Goal: Task Accomplishment & Management: Manage account settings

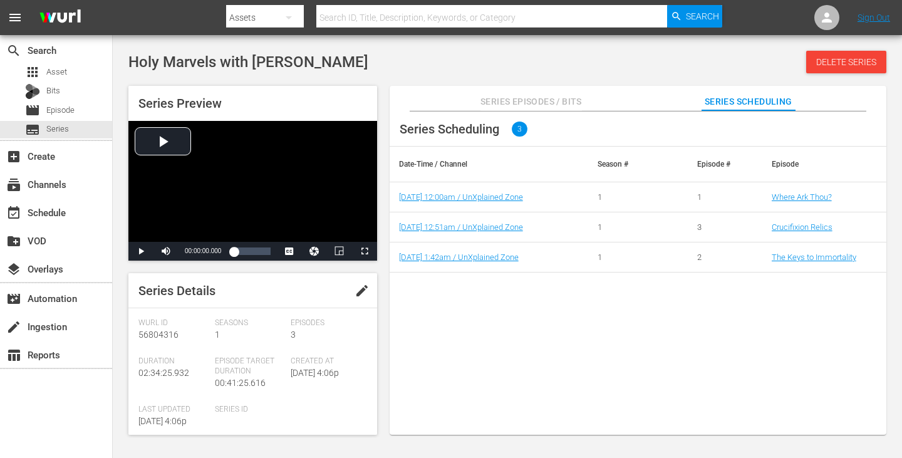
click at [751, 99] on span "Series Scheduling" at bounding box center [748, 102] width 94 height 16
click at [526, 101] on span "Series Episodes / Bits" at bounding box center [530, 102] width 101 height 16
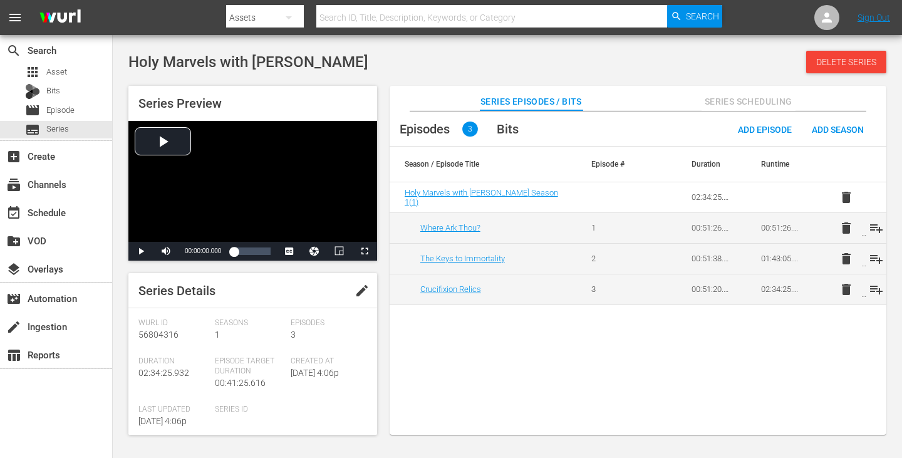
click at [771, 101] on span "Series Scheduling" at bounding box center [748, 102] width 94 height 16
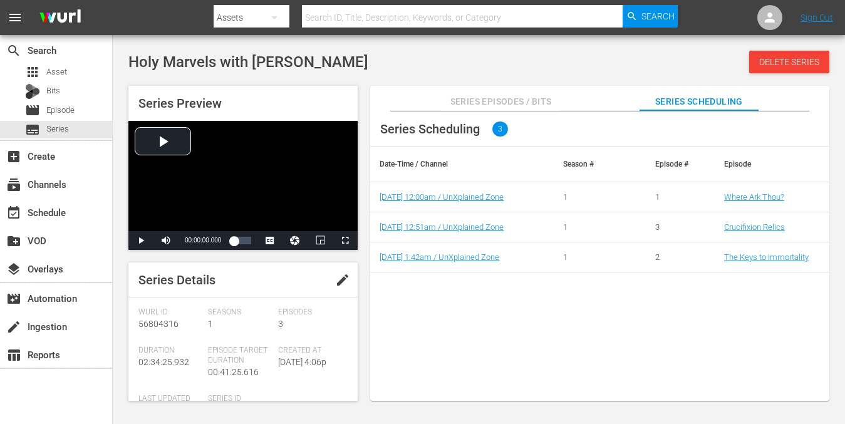
click at [272, 64] on span "Holy Marvels with Dennis Quaid" at bounding box center [248, 62] width 240 height 18
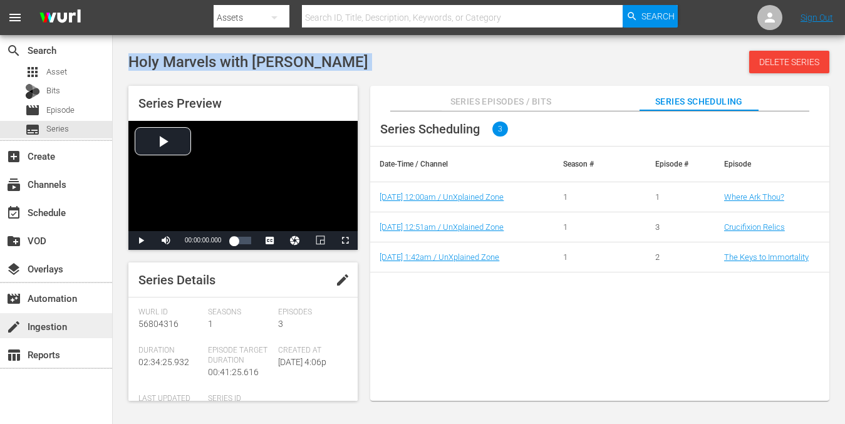
copy div "Holy Marvels with Dennis Quaid Delete Series"
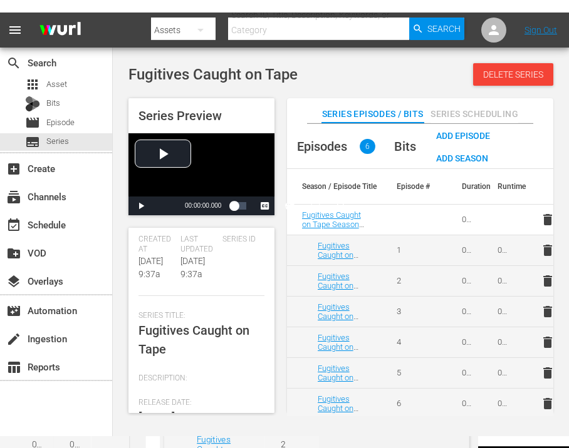
scroll to position [286, 0]
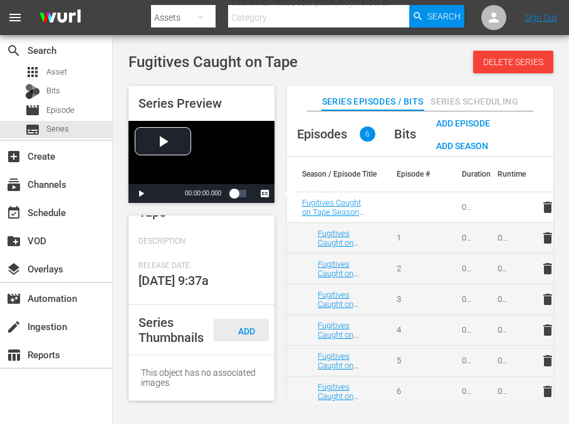
click at [246, 329] on span "Add Thumbnail" at bounding box center [244, 342] width 60 height 33
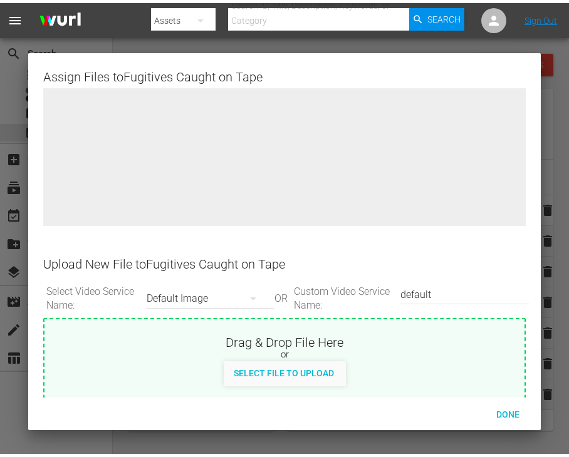
scroll to position [253, 0]
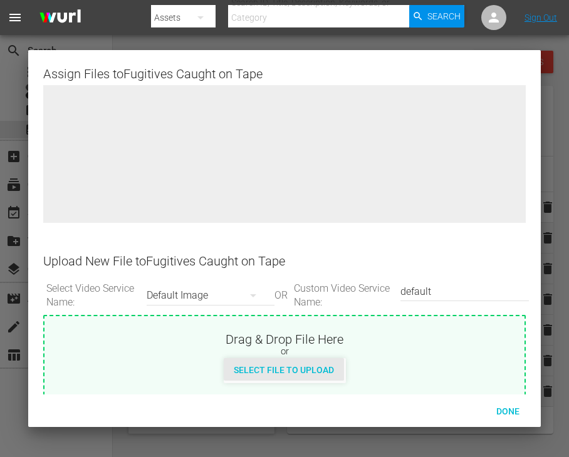
click at [297, 368] on span "Select File to Upload" at bounding box center [284, 370] width 120 height 10
type input "C:\fakepath\Fugitives_Caught_on_Tape_S1_3840x2160.jpg"
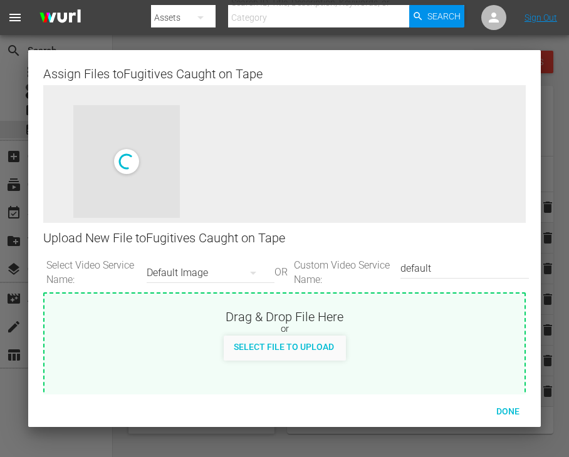
click at [420, 267] on input "default" at bounding box center [461, 269] width 122 height 30
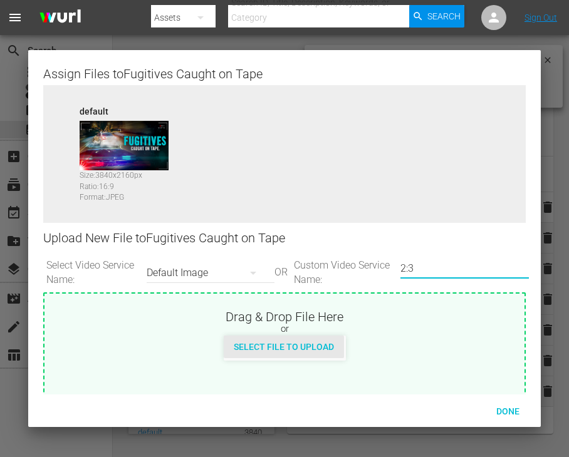
type input "2:3"
click at [318, 348] on span "Select File to Upload" at bounding box center [284, 347] width 120 height 10
type input "C:\fakepath\Fugitives_Caught_on_Tape_S1_2000x3000.jpg"
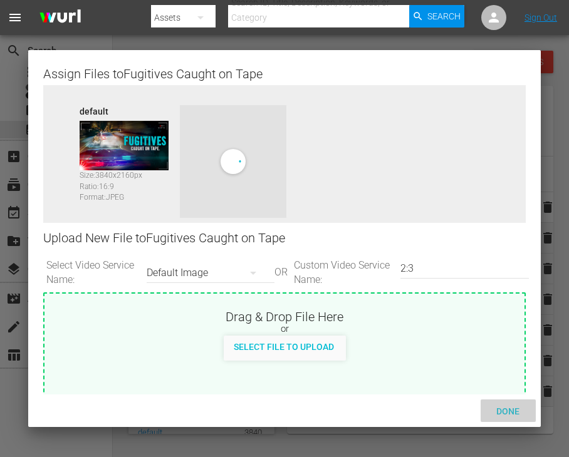
click at [507, 409] on span "Done" at bounding box center [507, 411] width 43 height 10
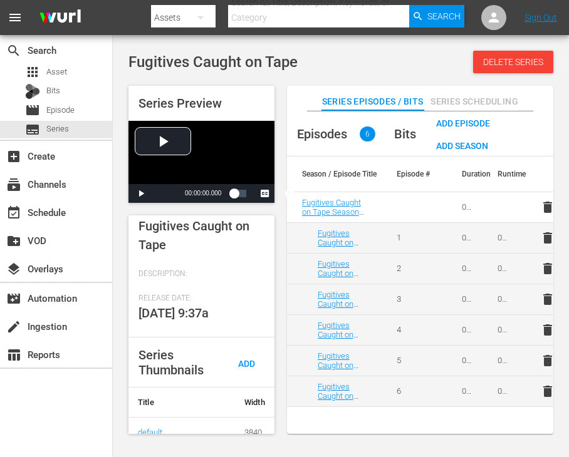
click at [482, 100] on span "Series Scheduling" at bounding box center [474, 102] width 88 height 16
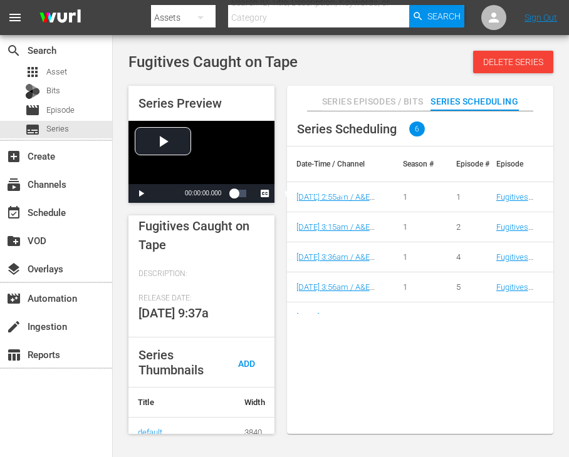
click at [368, 340] on div "Series Scheduling 6 Date-Time / Channel Season # Episode # Episode 11/5/25 2:55…" at bounding box center [420, 279] width 266 height 336
click at [319, 372] on div "Series Scheduling 6 Date-Time / Channel Season # Episode # Episode 11/5/25 2:55…" at bounding box center [420, 279] width 266 height 336
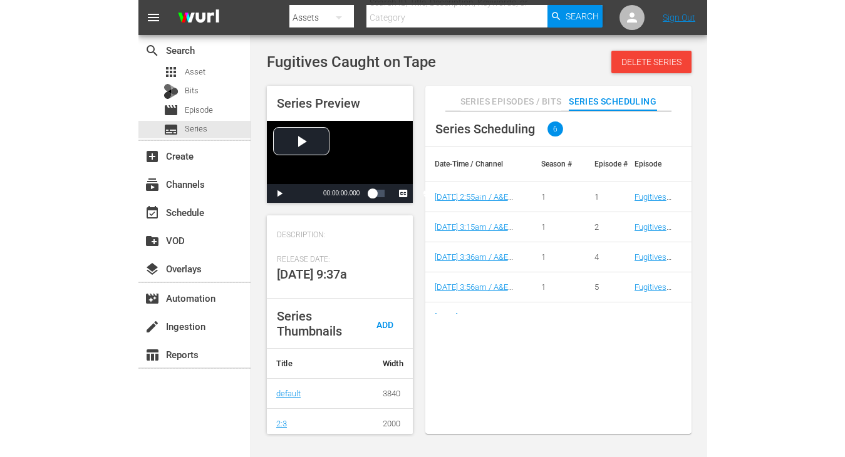
scroll to position [306, 0]
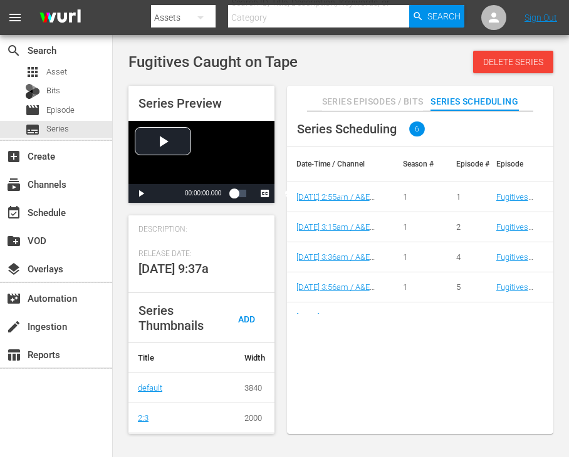
click at [228, 56] on span "Fugitives Caught on Tape" at bounding box center [212, 62] width 169 height 18
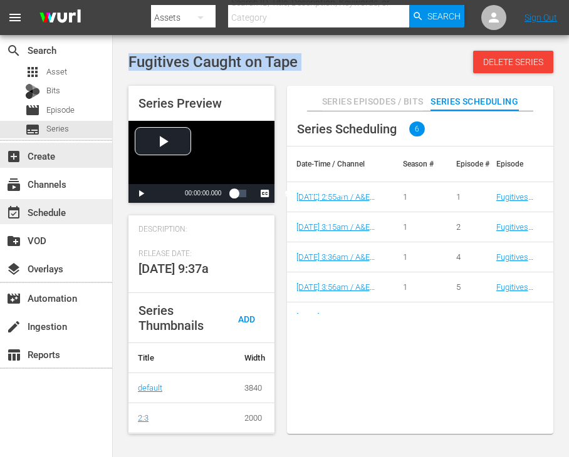
copy div "Fugitives Caught on Tape Delete Series"
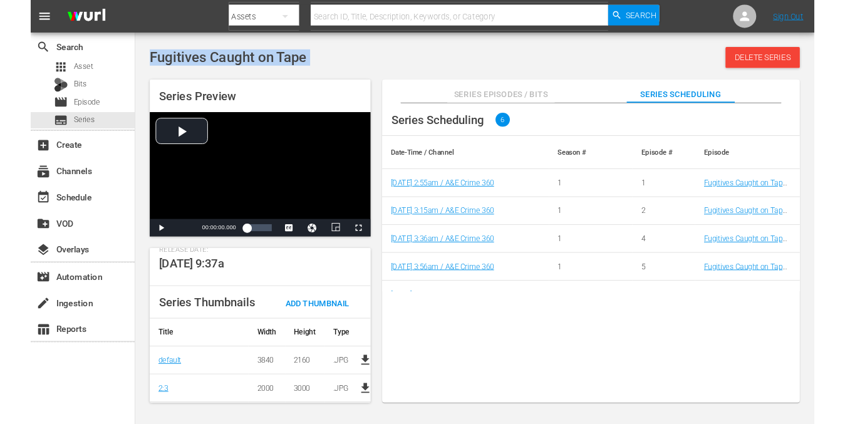
scroll to position [247, 0]
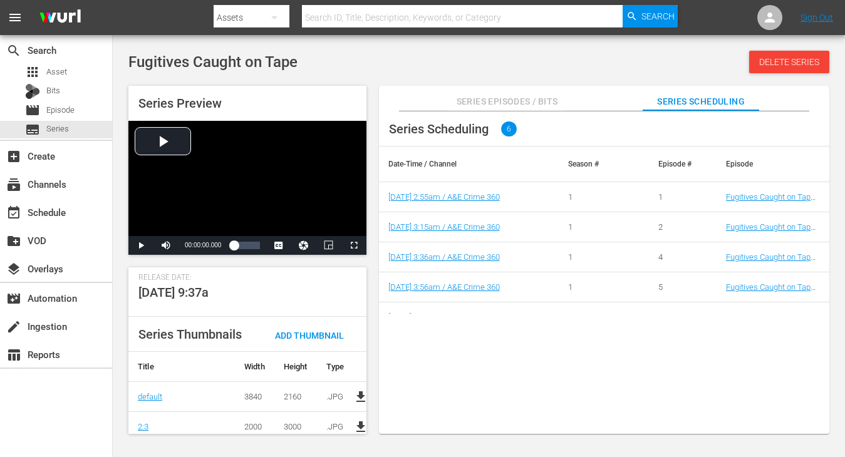
click at [538, 359] on div "Series Scheduling 6 Date-Time / Channel Season # Episode # Episode 11/5/25 2:55…" at bounding box center [604, 279] width 450 height 336
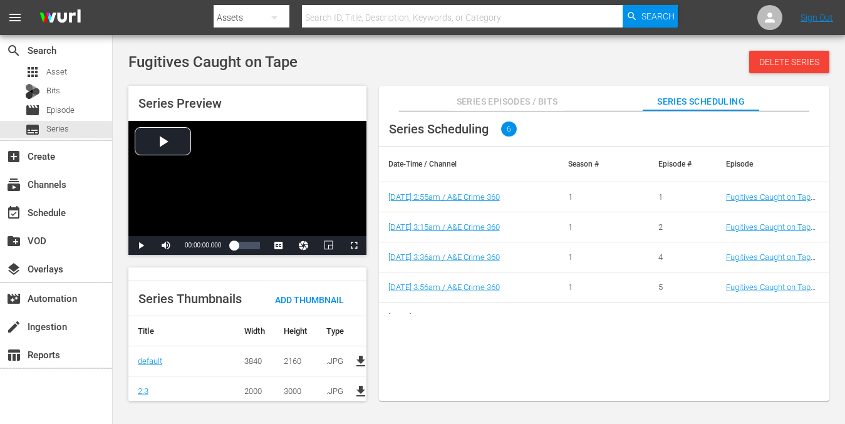
scroll to position [298, 0]
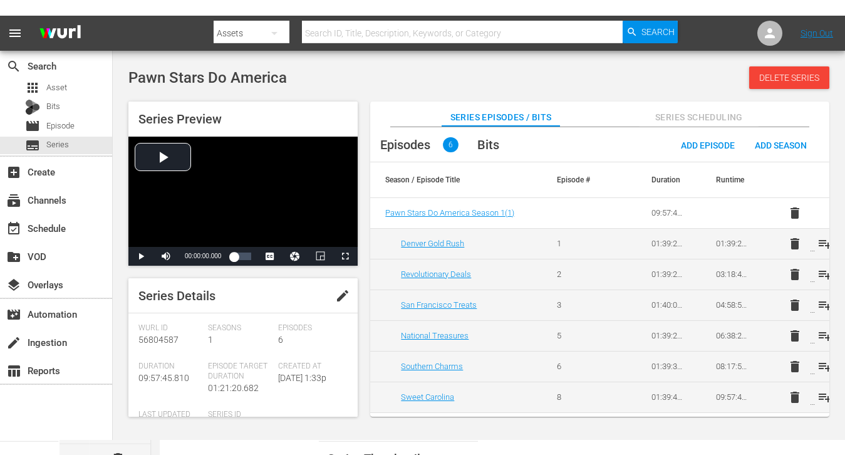
scroll to position [217, 0]
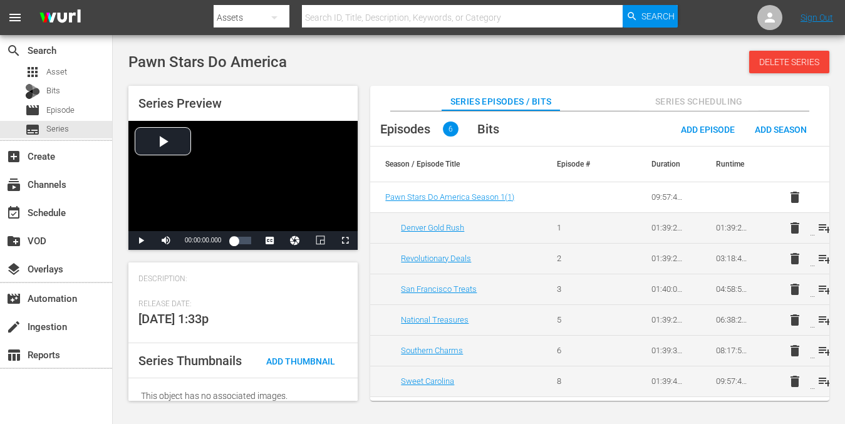
click at [660, 84] on div "Series Preview Video Player is loading. Play Video Play Mute Current Time 00:00…" at bounding box center [478, 237] width 713 height 315
click at [677, 99] on span "Series Scheduling" at bounding box center [698, 102] width 119 height 16
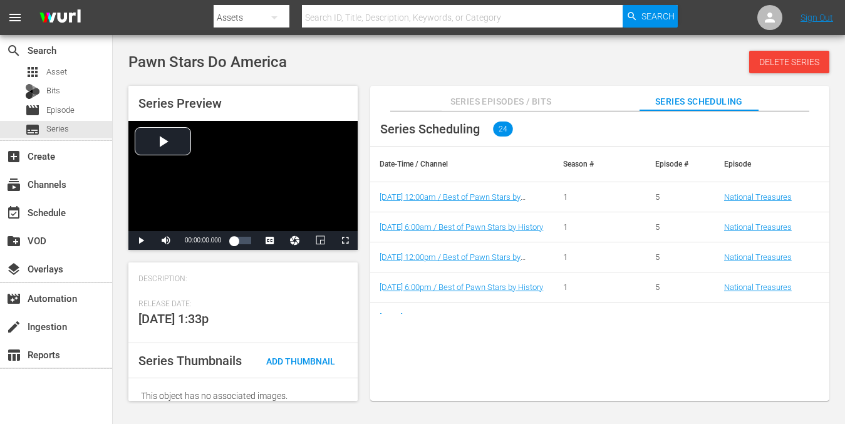
drag, startPoint x: 426, startPoint y: 333, endPoint x: 413, endPoint y: 333, distance: 13.2
click at [426, 333] on div "Series Scheduling 24 Date-Time / Channel Season # Episode # Episode 11/5/25 12:…" at bounding box center [599, 262] width 459 height 302
click at [291, 352] on div "Add Thumbnail" at bounding box center [300, 360] width 89 height 23
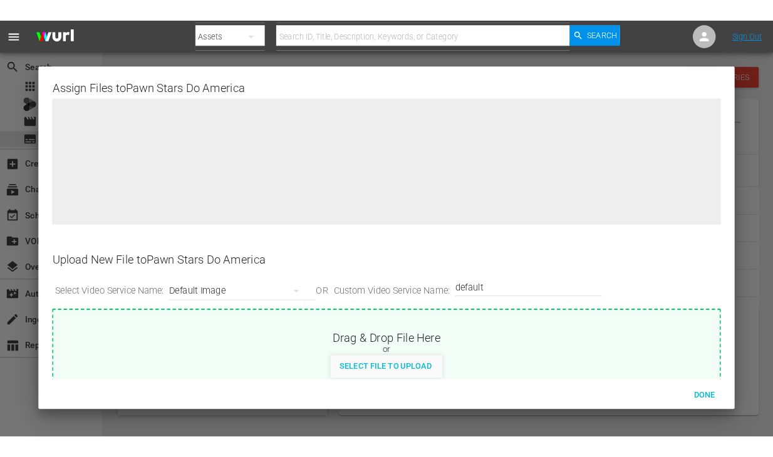
scroll to position [196, 0]
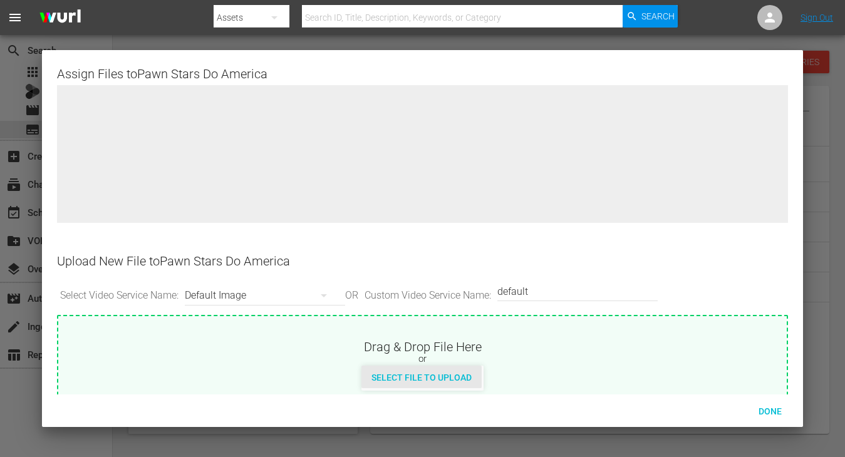
click at [423, 381] on span "Select File to Upload" at bounding box center [421, 378] width 120 height 10
type input "C:\fakepath\Pawn_Stars_Do_America_S2_3840x2160.jpg"
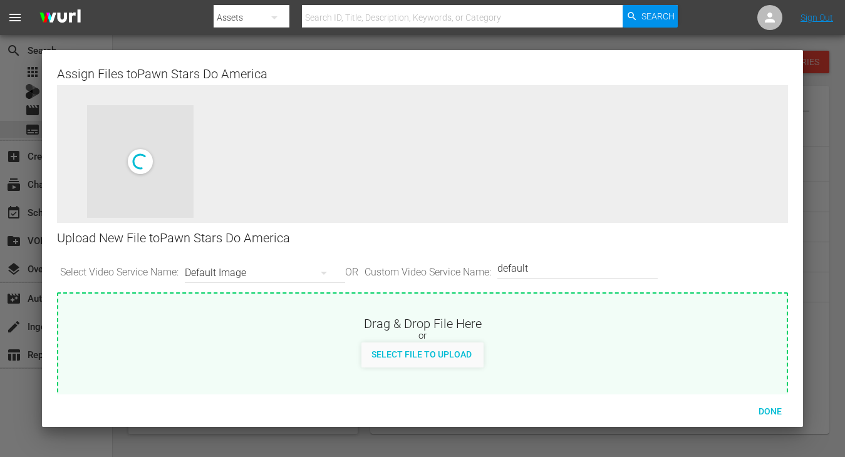
click at [546, 269] on input "default" at bounding box center [574, 269] width 154 height 30
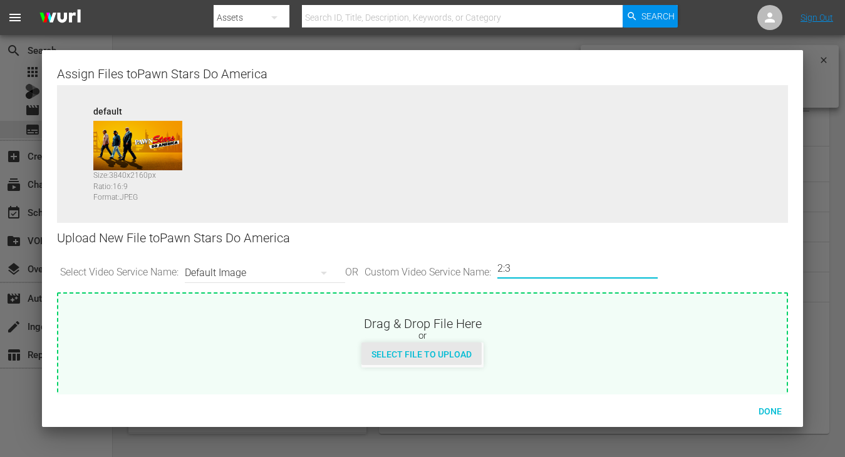
type input "2:3"
click at [406, 353] on span "Select File to Upload" at bounding box center [421, 354] width 120 height 10
type input "C:\fakepath\Pawn_Stars_Do_America_S2_2000x3000.jpg"
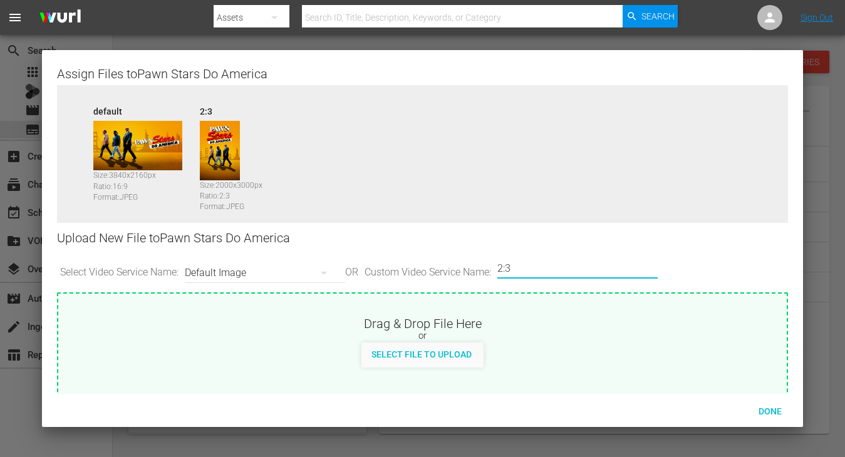
click at [608, 254] on input "2:3" at bounding box center [574, 269] width 154 height 30
click at [771, 411] on span "Done" at bounding box center [769, 411] width 43 height 10
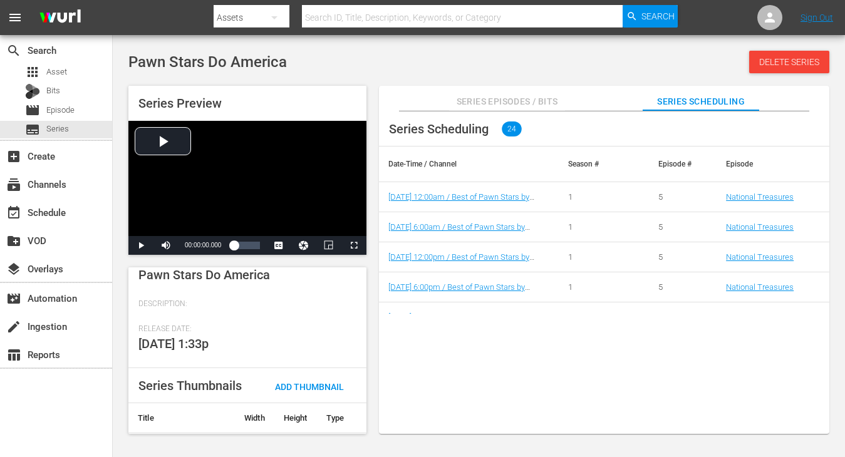
click at [532, 368] on div "Series Scheduling 24 Date-Time / Channel Season # Episode # Episode 11/5/25 12:…" at bounding box center [604, 279] width 450 height 336
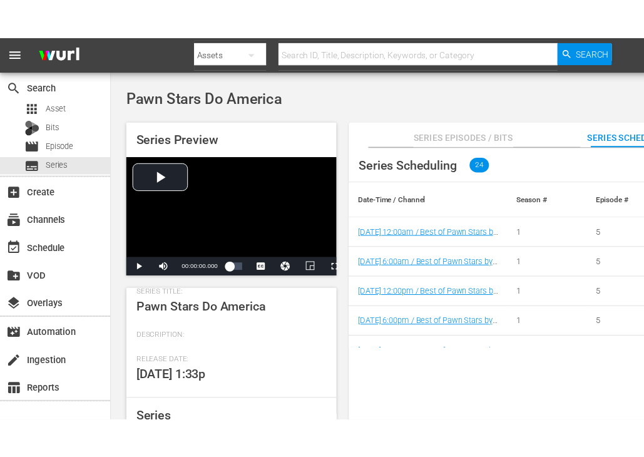
scroll to position [242, 0]
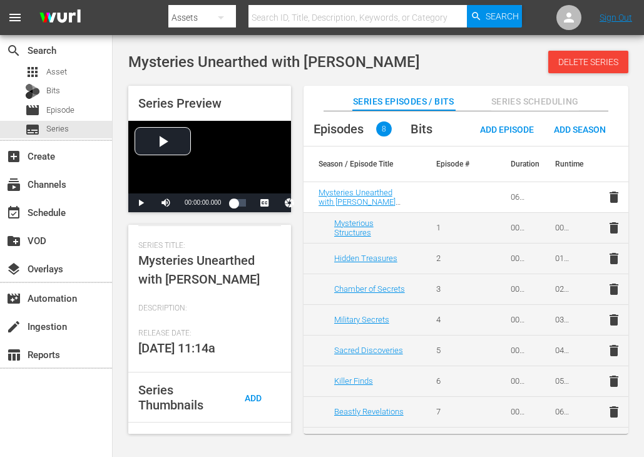
scroll to position [249, 0]
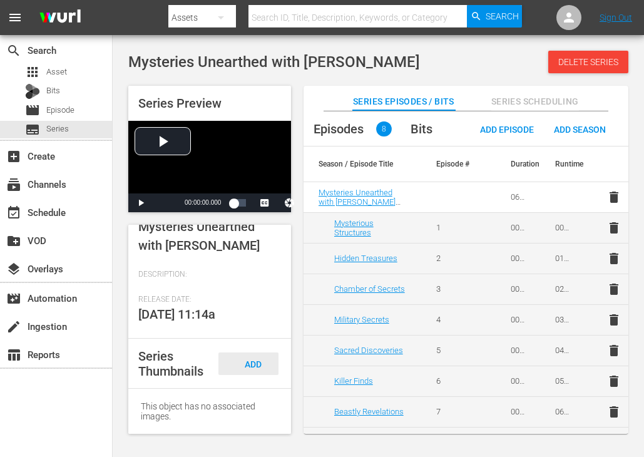
click at [255, 354] on div "Add Thumbnail" at bounding box center [249, 376] width 60 height 47
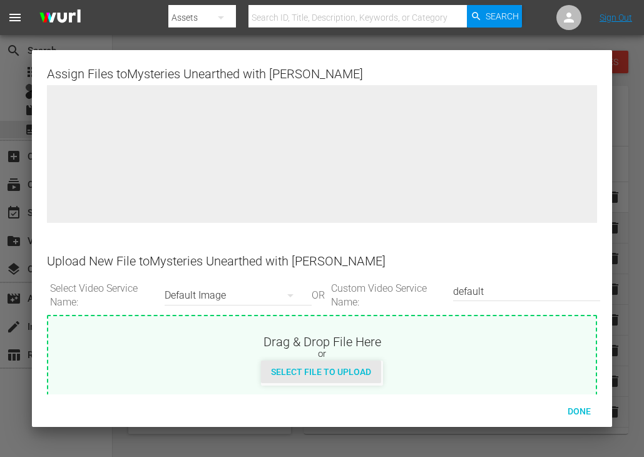
click at [353, 372] on span "Select File to Upload" at bounding box center [321, 372] width 120 height 10
type input "C:\fakepath\Mysteries_Unearthed_With_Danny_Trejo_S1_3840x2160.jpg"
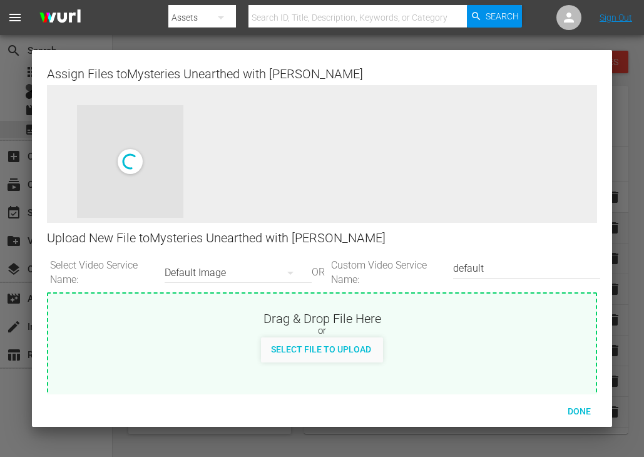
click at [490, 272] on input "default" at bounding box center [523, 269] width 141 height 30
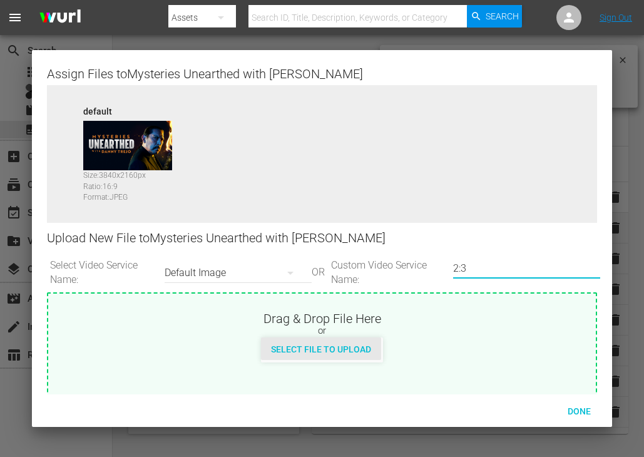
type input "2:3"
click at [339, 351] on span "Select File to Upload" at bounding box center [321, 349] width 120 height 10
type input "C:\fakepath\Mysteries_Unearthed_With_Danny_Trejo_S1_2000x3000.jpg"
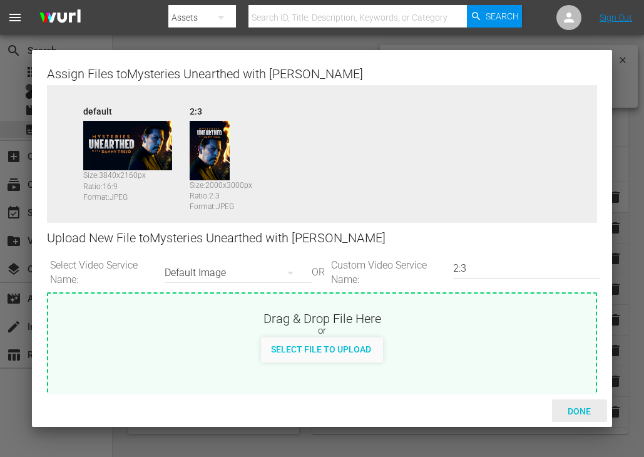
click at [580, 413] on span "Done" at bounding box center [579, 411] width 43 height 10
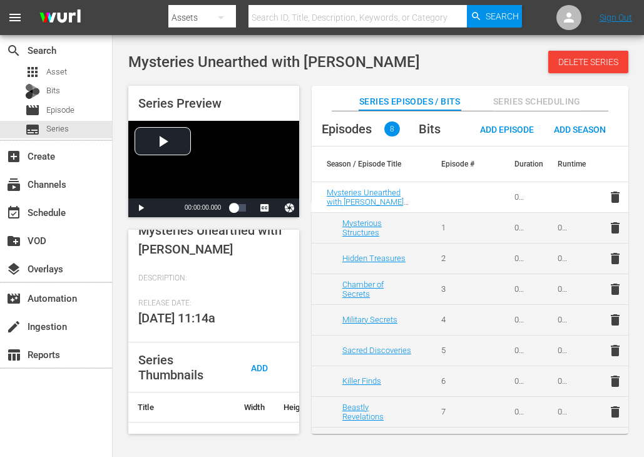
click at [363, 59] on span "Mysteries Unearthed with Danny Trejo" at bounding box center [274, 62] width 292 height 18
click at [525, 91] on button "Series Scheduling" at bounding box center [537, 98] width 88 height 25
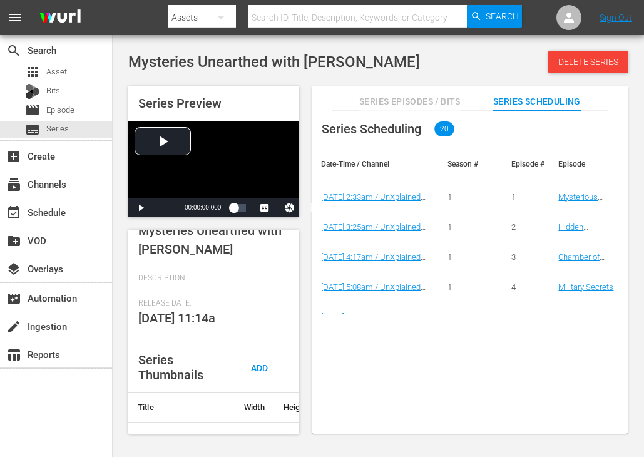
drag, startPoint x: 306, startPoint y: 96, endPoint x: 230, endPoint y: 255, distance: 175.9
click at [306, 96] on div "Series Preview Video Player is loading. Play Video Play Mute Current Time 00:00…" at bounding box center [378, 254] width 513 height 348
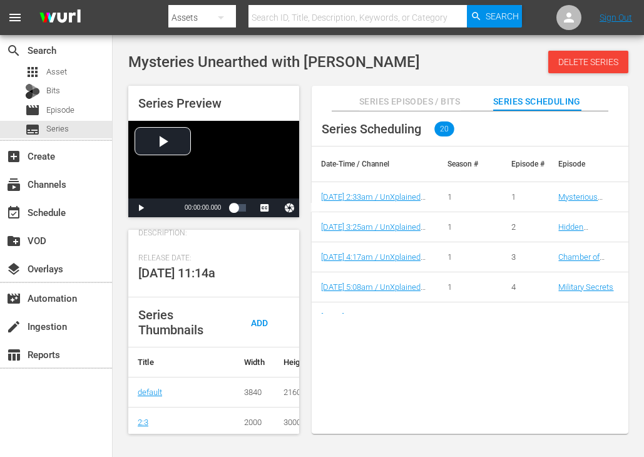
scroll to position [307, 0]
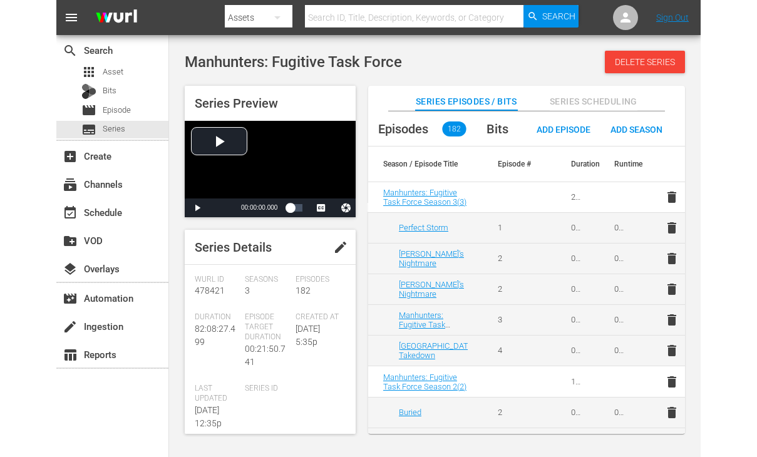
scroll to position [307, 0]
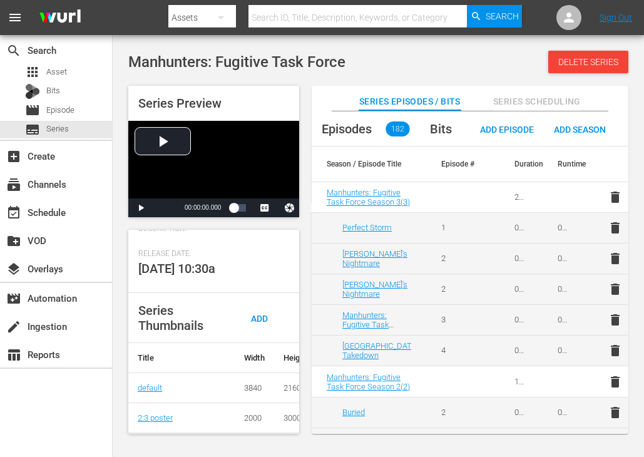
click at [540, 105] on span "Series Scheduling" at bounding box center [537, 102] width 88 height 16
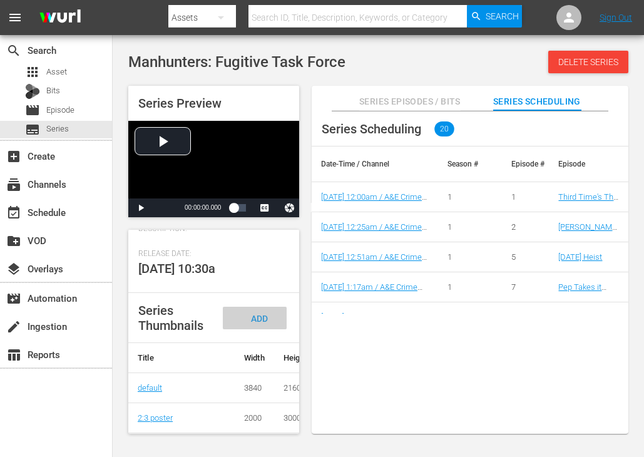
click at [255, 314] on span "Add Thumbnail" at bounding box center [255, 330] width 60 height 33
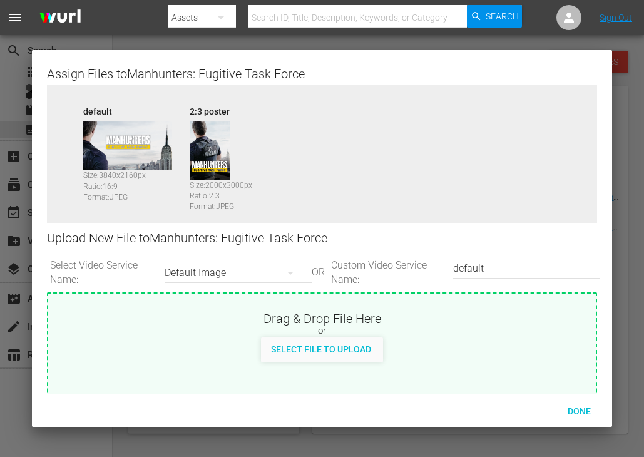
click at [132, 17] on nav "menu Search By Assets Search ID, Title, Description, Keywords, or Category Sear…" at bounding box center [322, 17] width 644 height 35
click at [580, 418] on div "Done" at bounding box center [579, 411] width 55 height 23
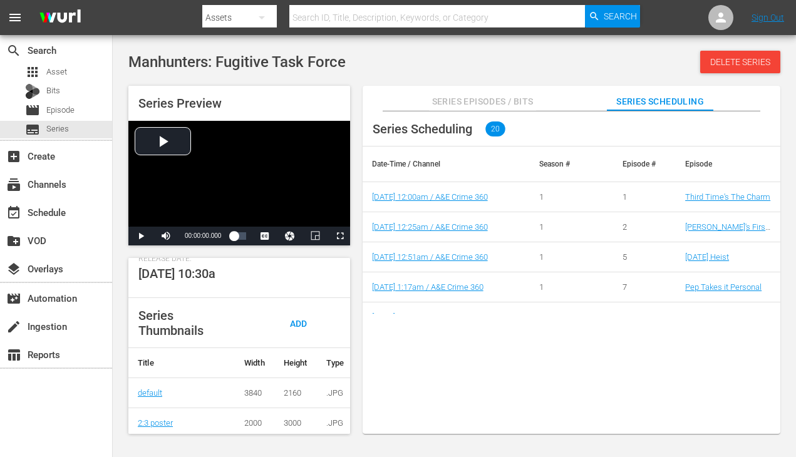
scroll to position [271, 0]
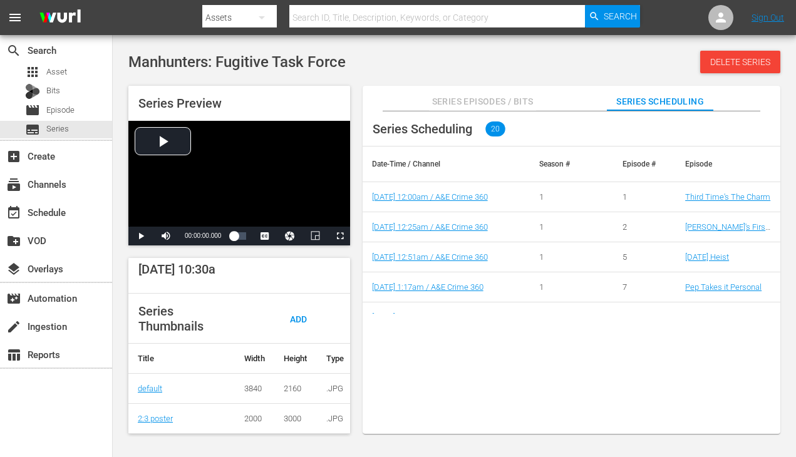
click at [284, 60] on span "Manhunters: Fugitive Task Force" at bounding box center [236, 62] width 217 height 18
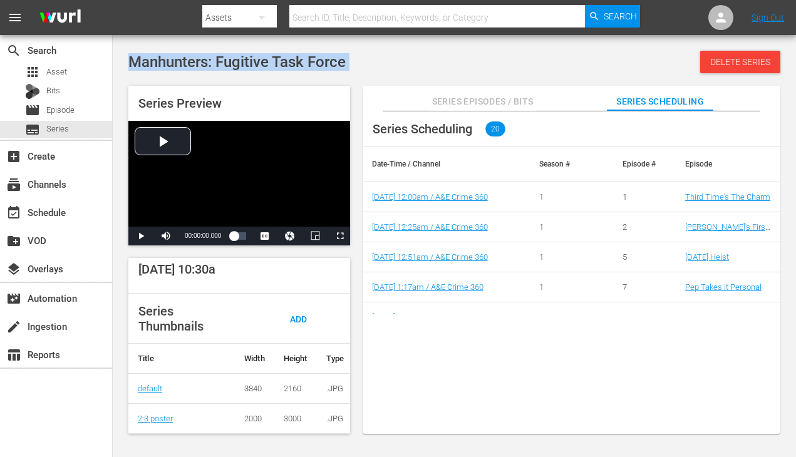
click at [284, 60] on span "Manhunters: Fugitive Task Force" at bounding box center [236, 62] width 217 height 18
copy div "Manhunters: Fugitive Task Force Delete Series"
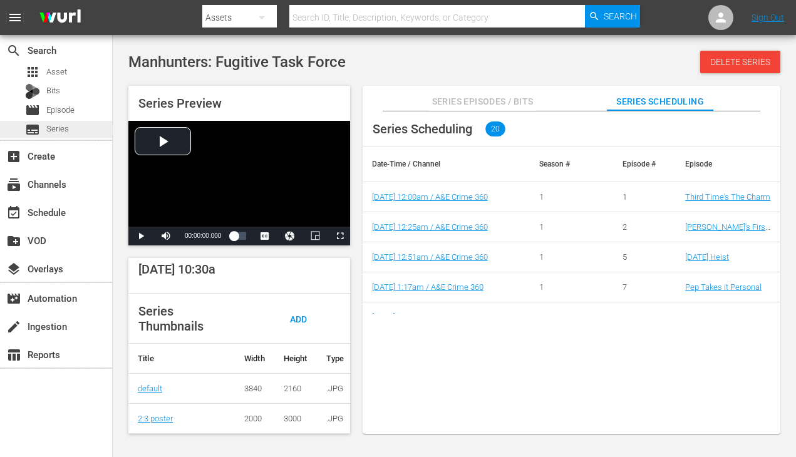
click at [68, 134] on div "subtitles Series" at bounding box center [56, 130] width 112 height 18
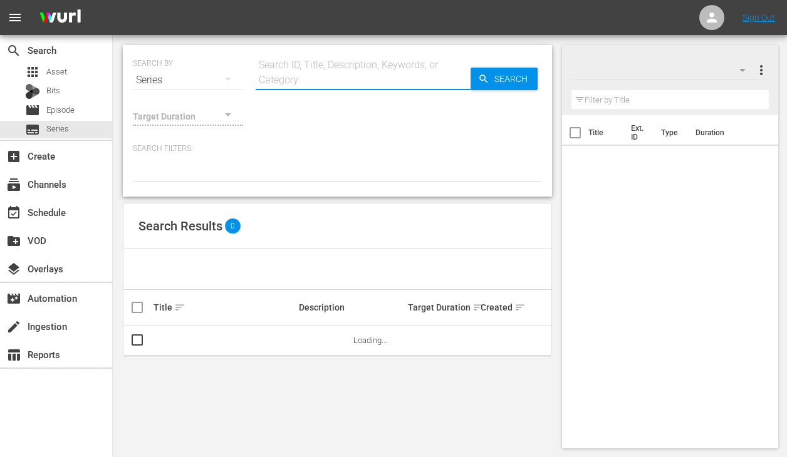
click at [358, 72] on input "text" at bounding box center [362, 80] width 215 height 30
paste input "Manhunters: Fugitive Task Force"
type input "Manhunters: Fugitive Task Force"
click at [507, 73] on span "Search" at bounding box center [513, 79] width 48 height 23
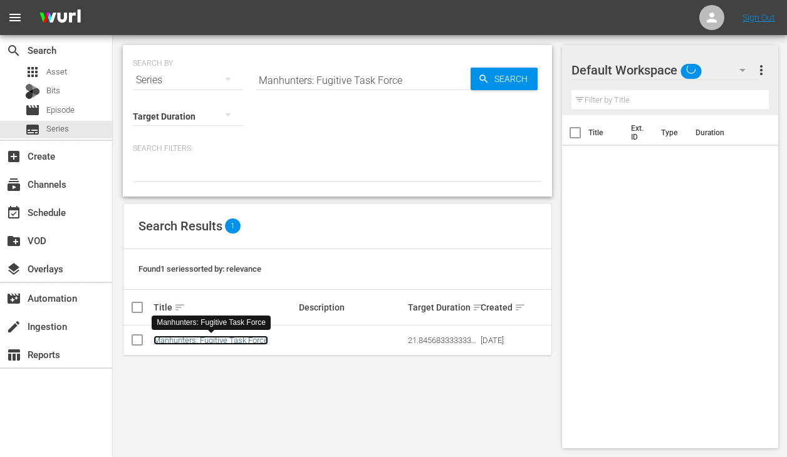
click at [200, 338] on link "Manhunters: Fugitive Task Force" at bounding box center [210, 340] width 115 height 9
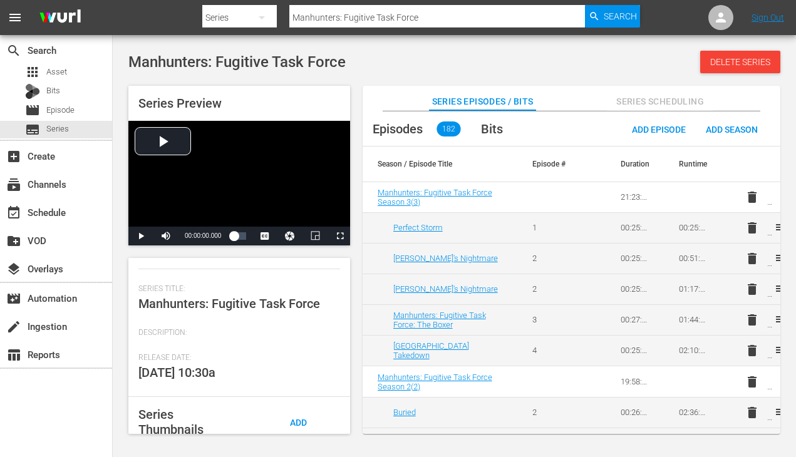
scroll to position [250, 0]
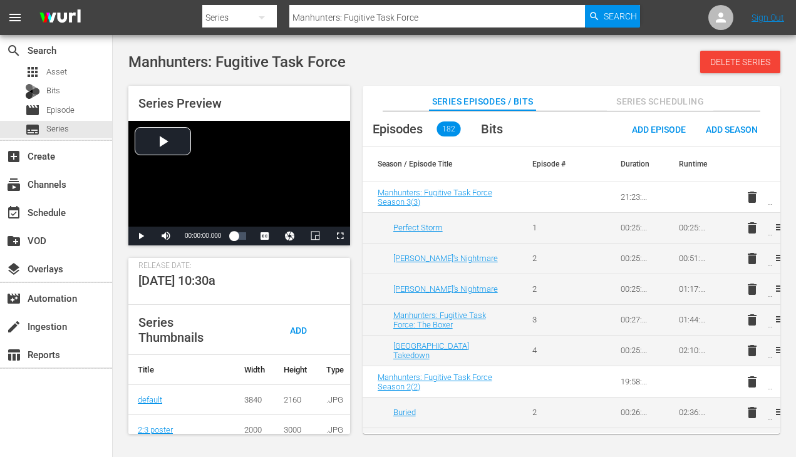
click at [306, 316] on div "Series Thumbnails Add Thumbnail" at bounding box center [239, 330] width 222 height 50
click at [307, 327] on div "Add Thumbnail" at bounding box center [294, 342] width 88 height 47
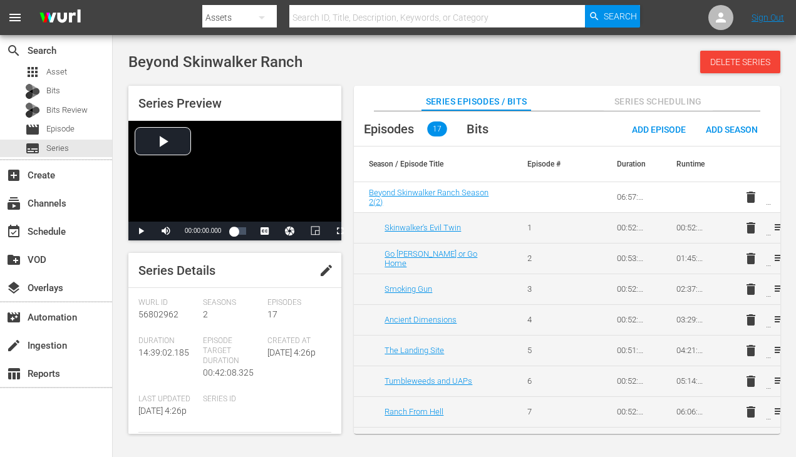
scroll to position [212, 0]
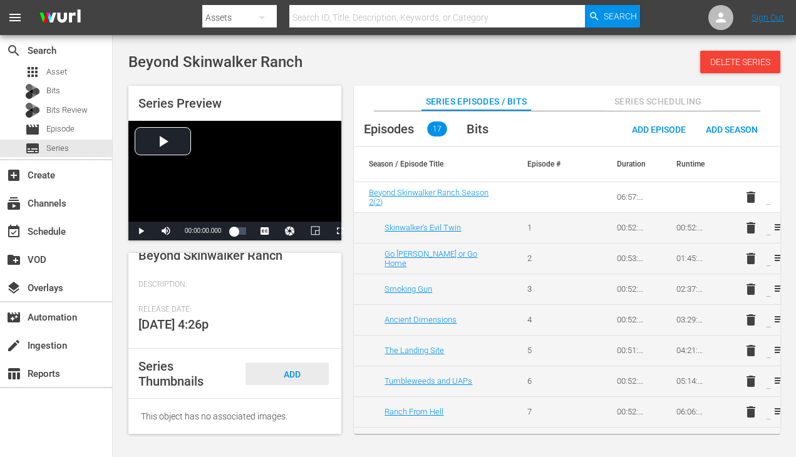
click at [294, 373] on span "Add Thumbnail" at bounding box center [287, 385] width 60 height 33
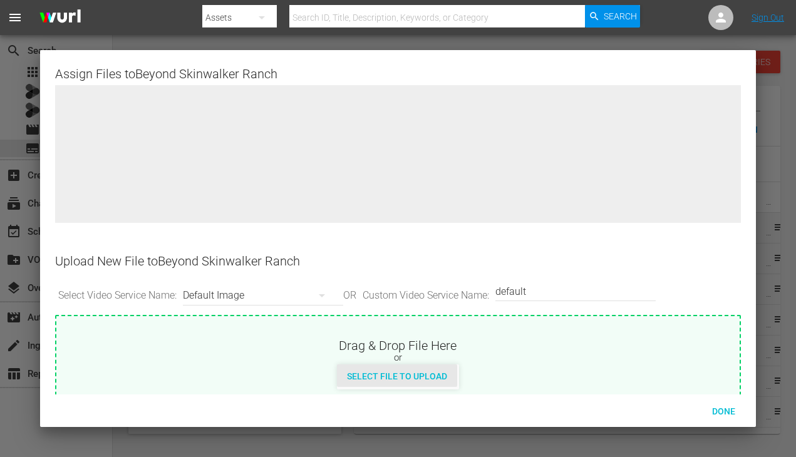
click at [422, 364] on div "Select File to Upload" at bounding box center [397, 375] width 120 height 23
click at [413, 375] on span "Select File to Upload" at bounding box center [397, 376] width 120 height 10
type input "C:\fakepath\Beyond_Skinwalker_Ranch_S1_3840x2160.jpg"
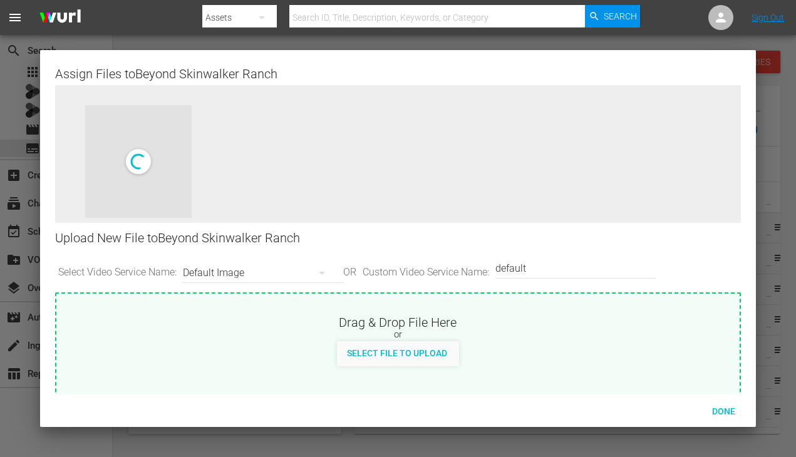
click at [555, 268] on input "default" at bounding box center [572, 269] width 154 height 30
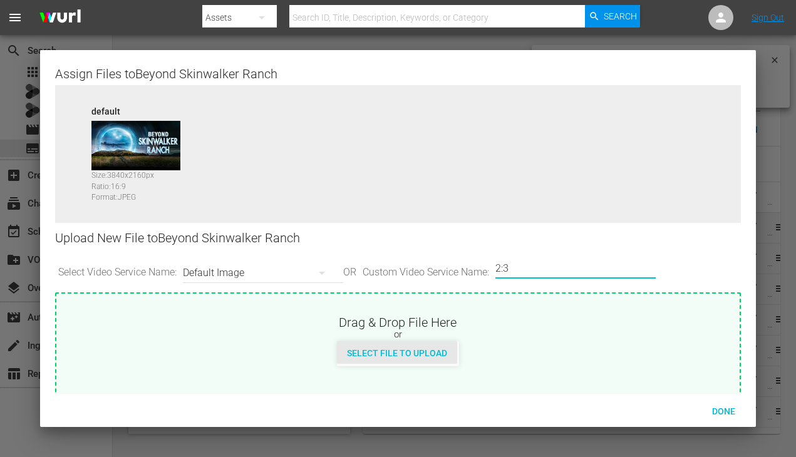
scroll to position [202, 0]
type input "2:3"
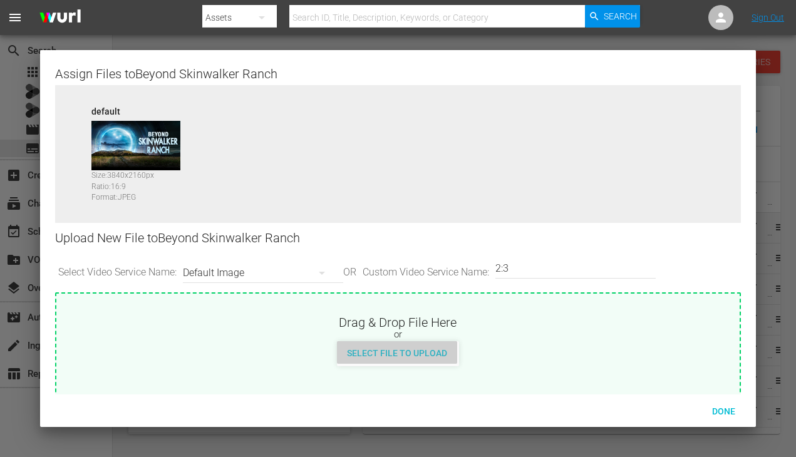
click at [439, 353] on span "Select File to Upload" at bounding box center [397, 353] width 120 height 10
type input "C:\fakepath\Beyond_Skinwalker_Ranch_S1_2000x3000.jpg"
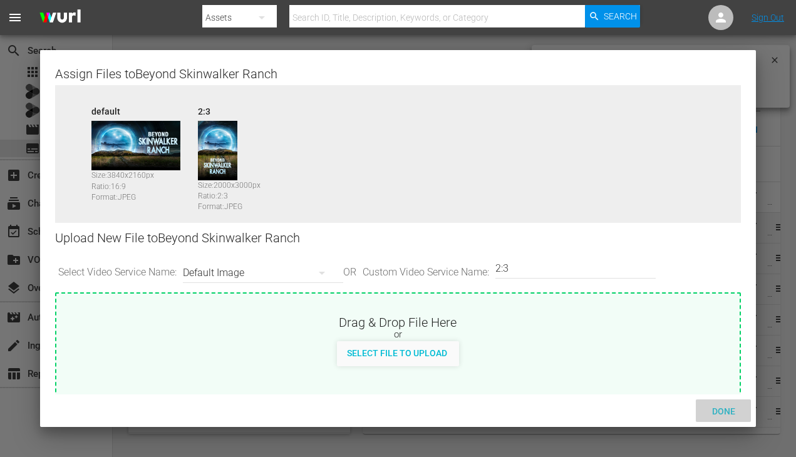
click at [728, 413] on span "Done" at bounding box center [723, 411] width 43 height 10
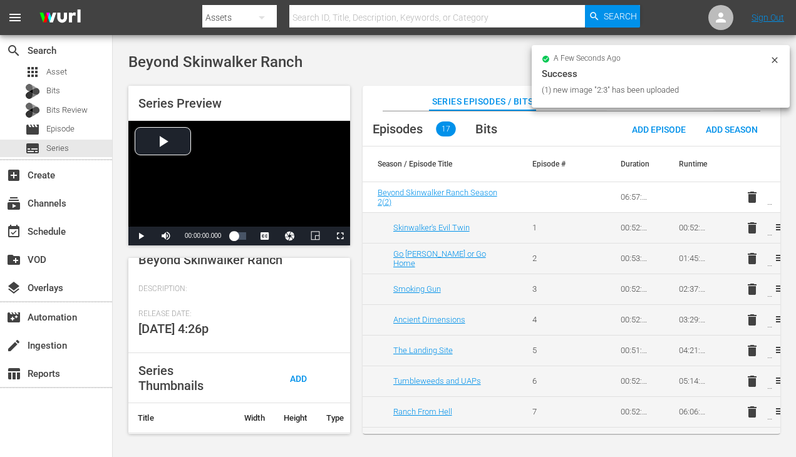
click at [498, 63] on div "Beyond Skinwalker Ranch Delete Series" at bounding box center [454, 62] width 652 height 23
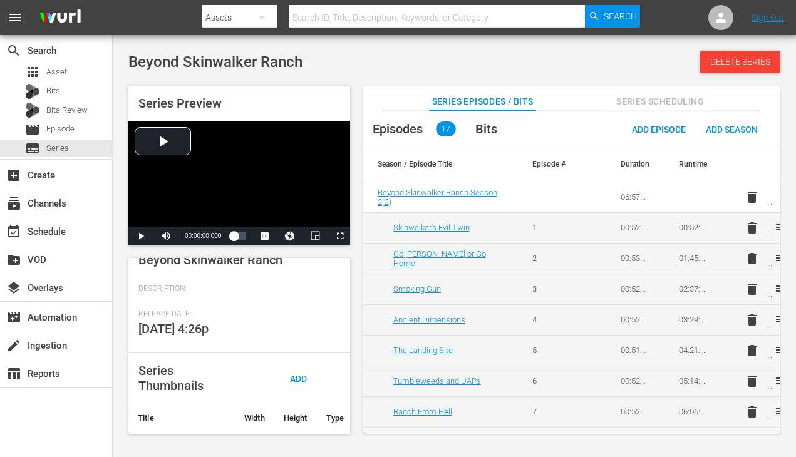
click at [663, 105] on span "Series Scheduling" at bounding box center [660, 102] width 106 height 16
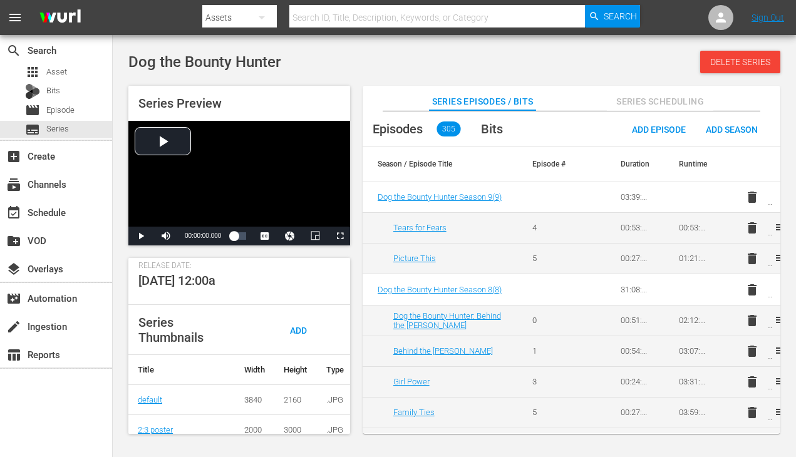
scroll to position [271, 0]
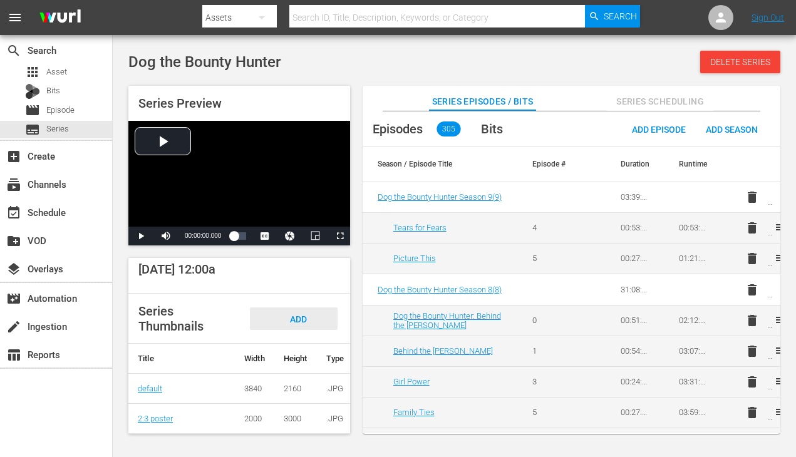
click at [301, 314] on span "Add Thumbnail" at bounding box center [294, 330] width 60 height 33
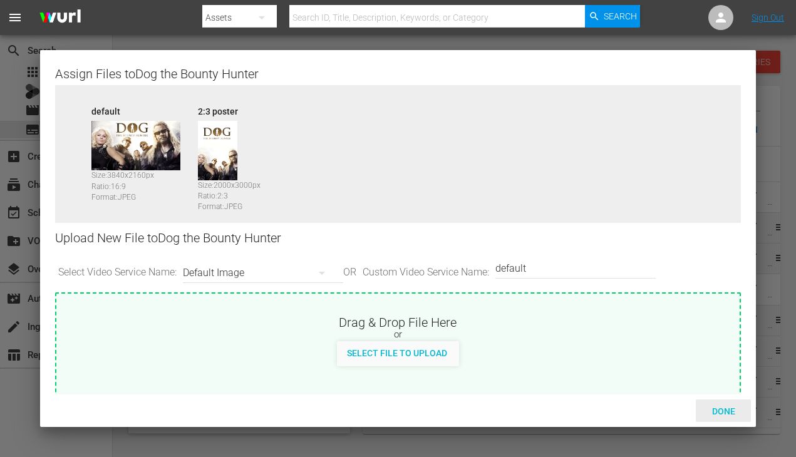
click at [728, 413] on span "Done" at bounding box center [723, 411] width 43 height 10
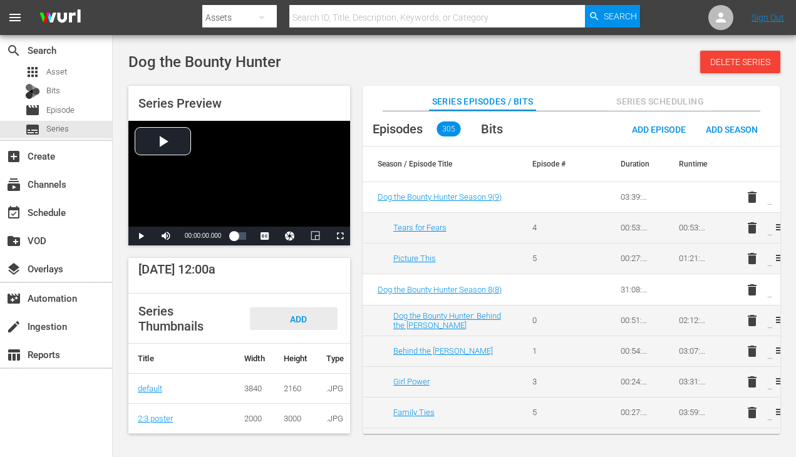
click at [311, 309] on div "Add Thumbnail" at bounding box center [294, 330] width 88 height 47
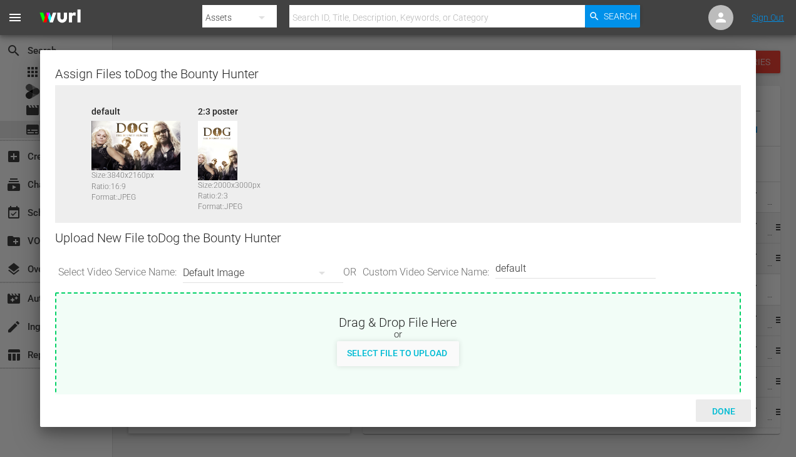
click at [726, 406] on div "Done" at bounding box center [723, 411] width 55 height 23
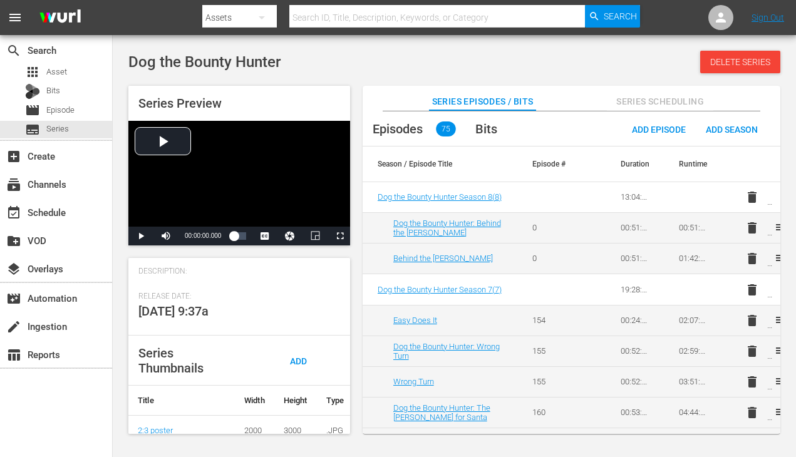
scroll to position [271, 0]
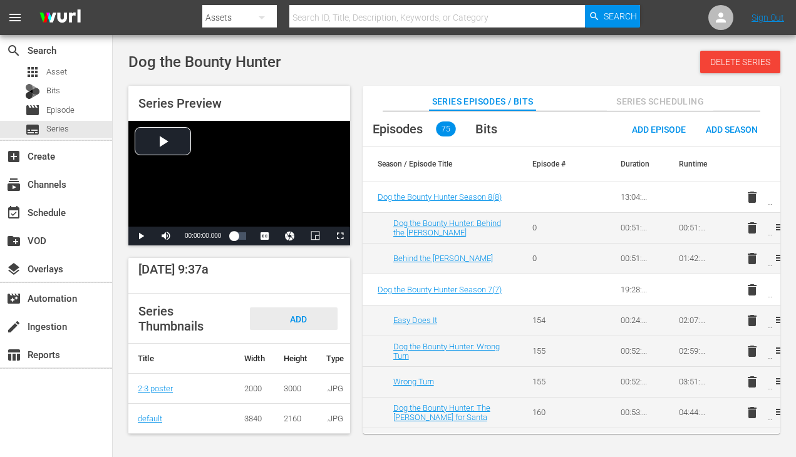
click at [301, 314] on span "Add Thumbnail" at bounding box center [294, 330] width 60 height 33
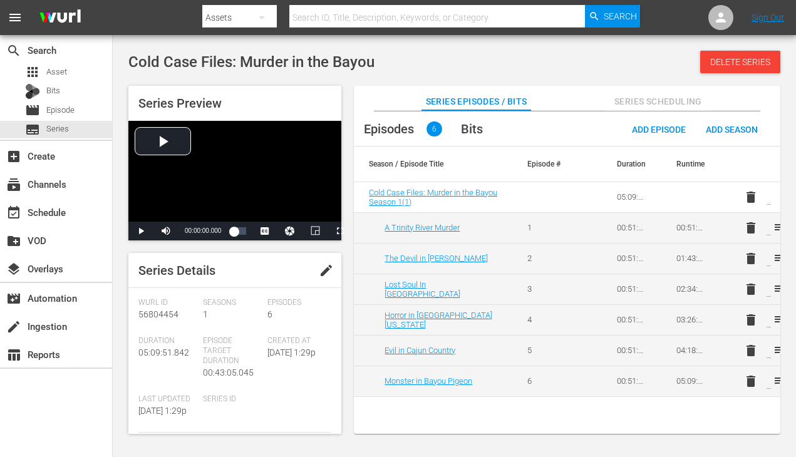
scroll to position [244, 0]
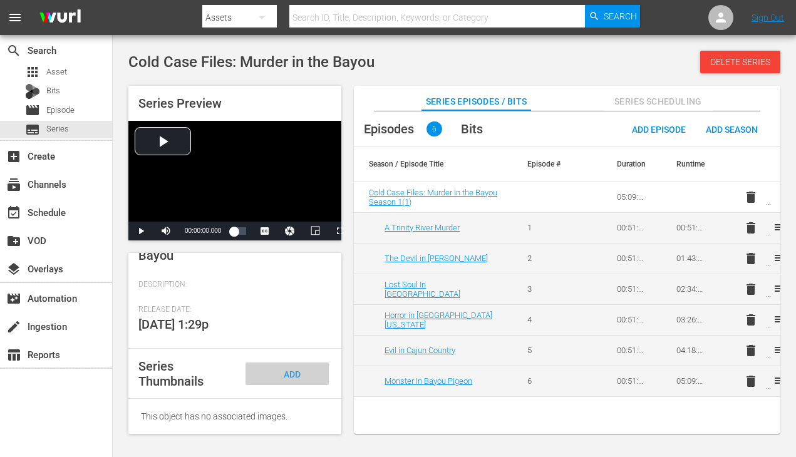
click at [283, 368] on div "Add Thumbnail" at bounding box center [286, 386] width 83 height 47
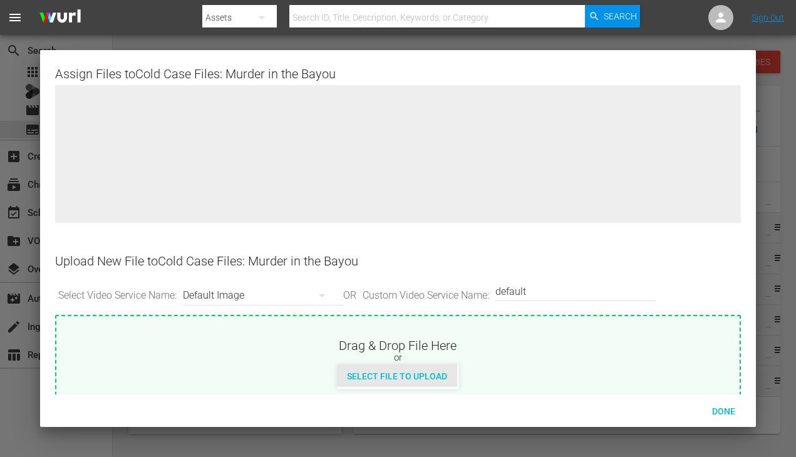
click at [442, 378] on span "Select File to Upload" at bounding box center [397, 376] width 120 height 10
type input "C:\fakepath\Cold_Case_Files_Murder_in_the_Bayou_S1_3840x2160.jpg"
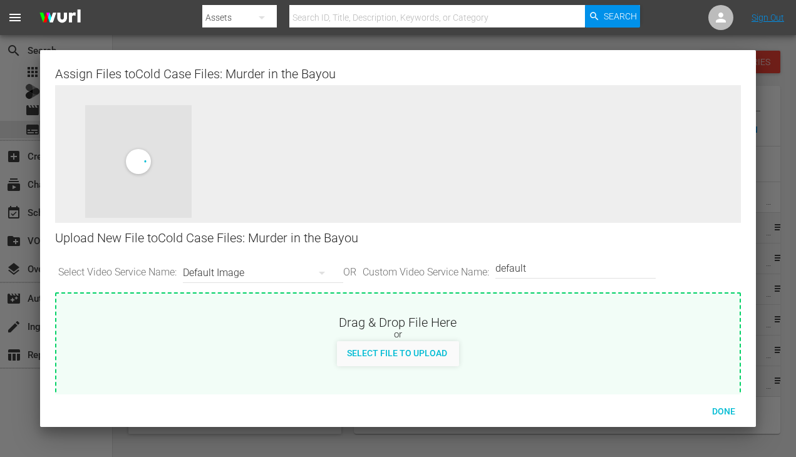
click at [567, 271] on input "default" at bounding box center [572, 269] width 154 height 30
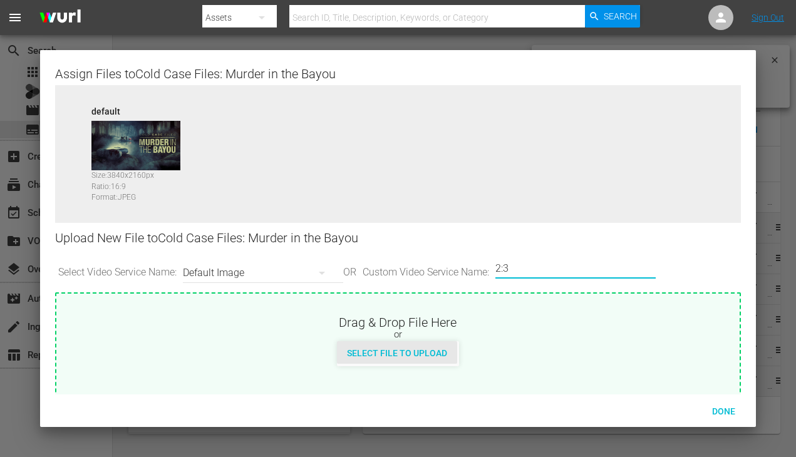
type input "2:3"
click at [386, 353] on span "Select File to Upload" at bounding box center [397, 353] width 120 height 10
type input "C:\fakepath\Cold_Case_Files_Murder_in_the_Bayou_S1_2000x3000.jpg"
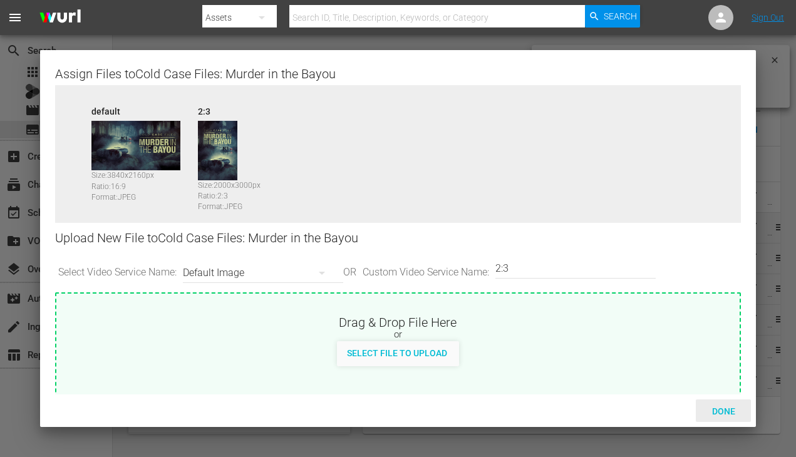
click at [723, 412] on span "Done" at bounding box center [723, 411] width 43 height 10
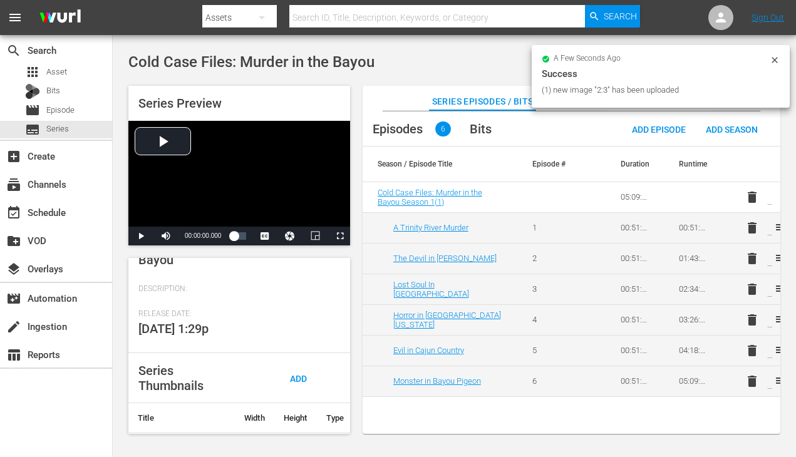
click at [473, 57] on div "Cold Case Files: Murder in the Bayou Delete Series" at bounding box center [454, 62] width 652 height 23
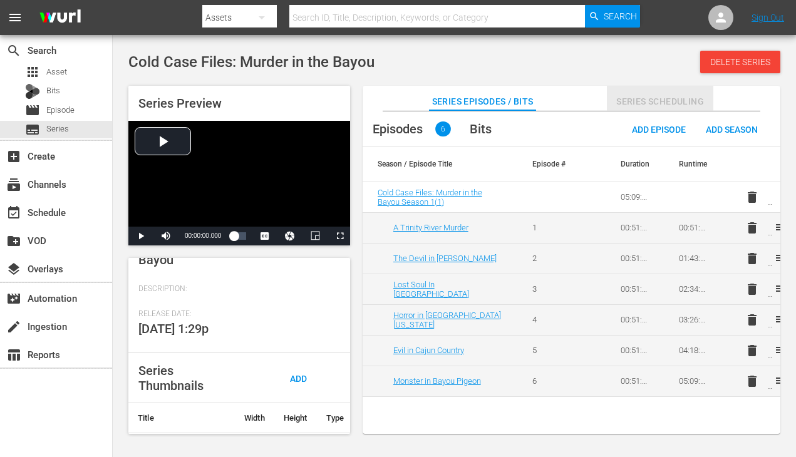
click at [658, 95] on span "Series Scheduling" at bounding box center [660, 102] width 106 height 16
